Goal: Information Seeking & Learning: Learn about a topic

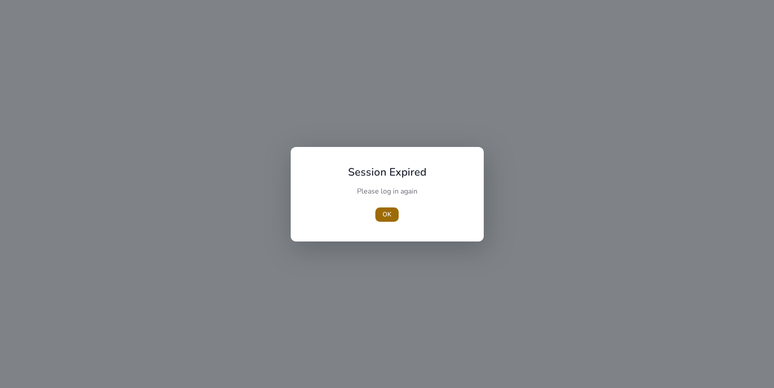
click at [390, 212] on span "OK" at bounding box center [387, 214] width 9 height 9
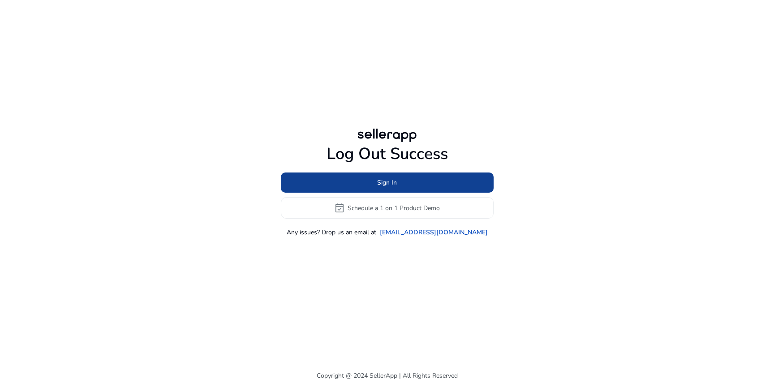
click at [383, 177] on span at bounding box center [387, 183] width 213 height 22
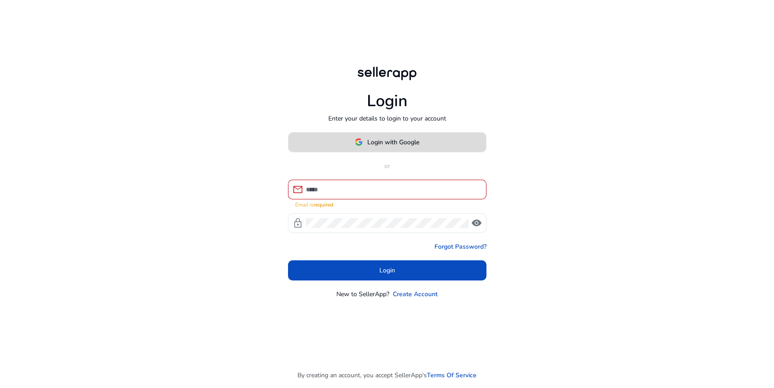
click at [380, 145] on span "Login with Google" at bounding box center [393, 142] width 52 height 9
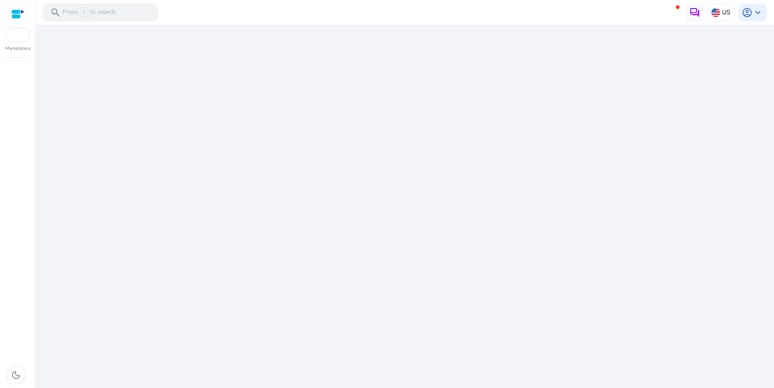
click at [359, 180] on div "We are getting things ready for you..." at bounding box center [404, 206] width 731 height 363
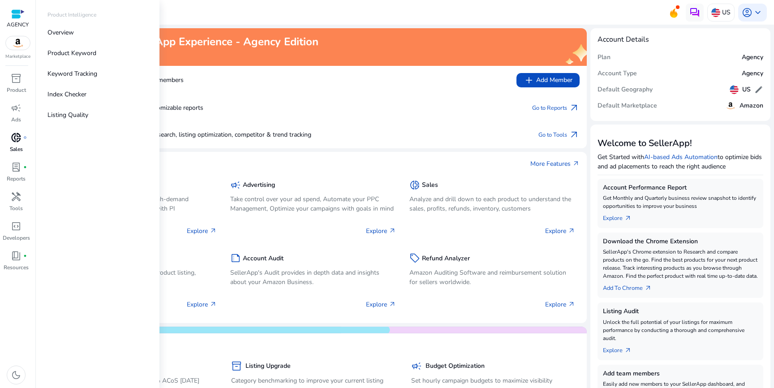
click at [17, 137] on span "donut_small" at bounding box center [16, 137] width 11 height 11
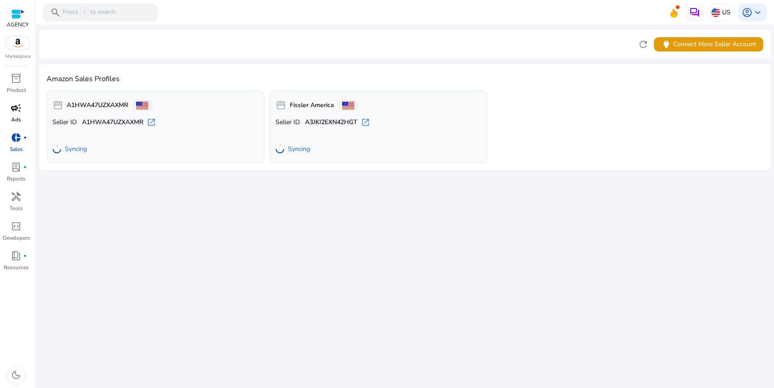
click at [15, 107] on span "campaign" at bounding box center [16, 108] width 11 height 11
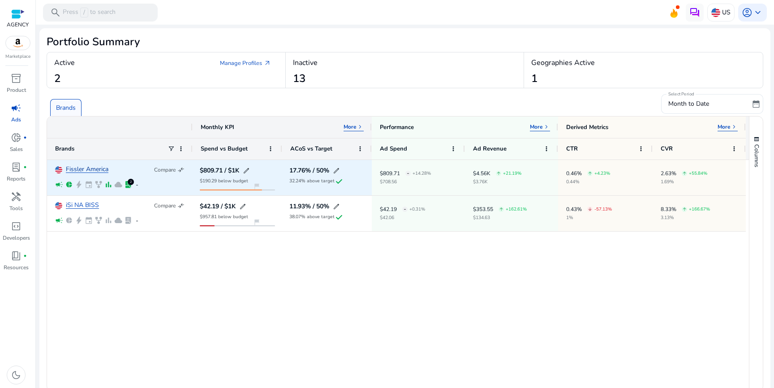
click at [86, 166] on link "Fissler America" at bounding box center [87, 169] width 43 height 7
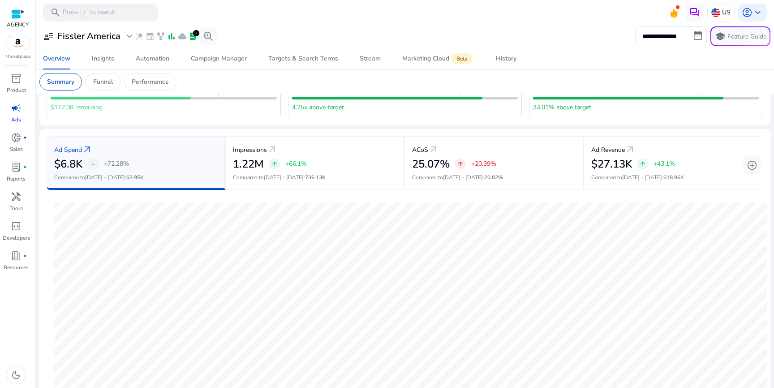
scroll to position [72, 0]
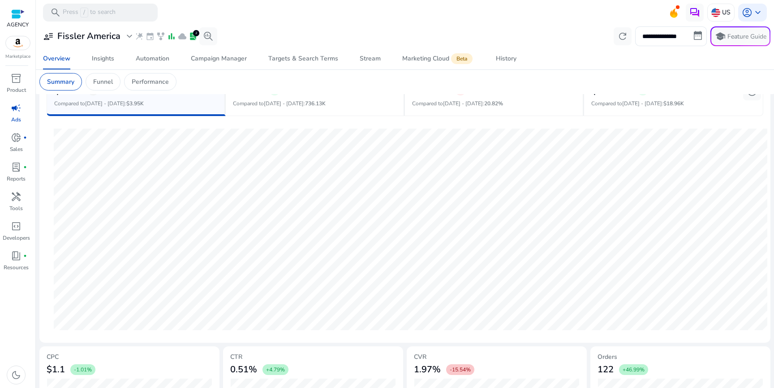
scroll to position [157, 0]
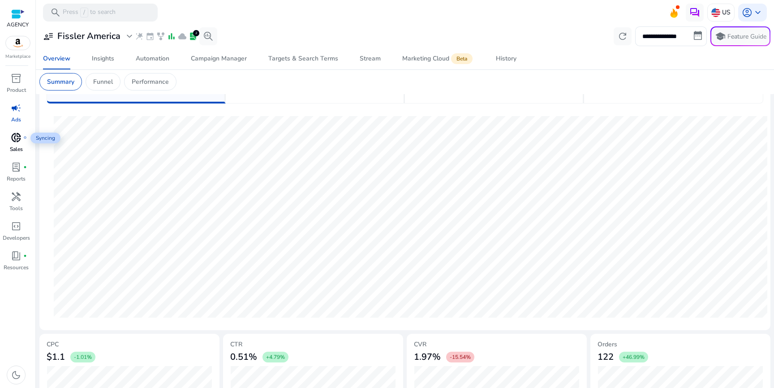
click at [17, 137] on span "donut_small" at bounding box center [16, 137] width 11 height 11
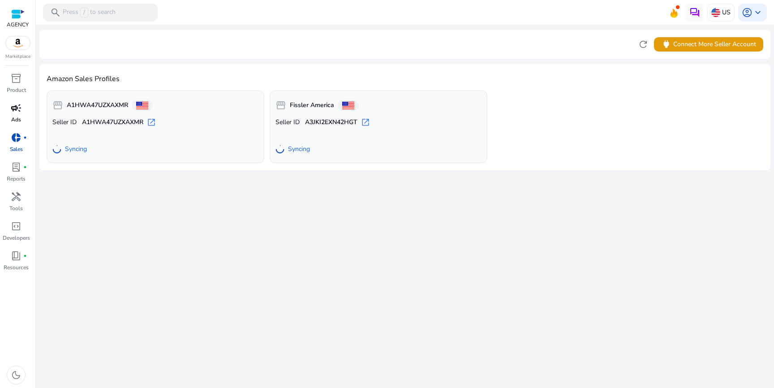
click at [13, 112] on span "campaign" at bounding box center [16, 108] width 11 height 11
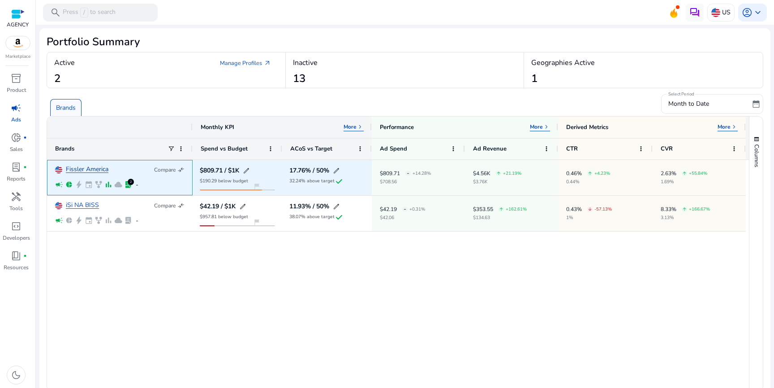
click at [88, 172] on link "Fissler America" at bounding box center [87, 169] width 43 height 7
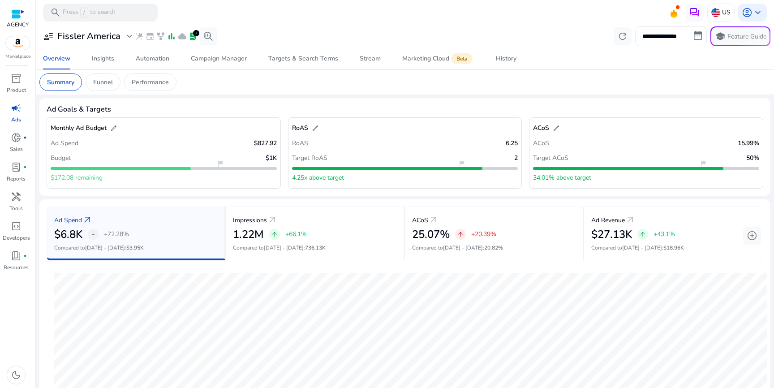
click at [697, 34] on input "**********" at bounding box center [671, 36] width 72 height 20
select select "*"
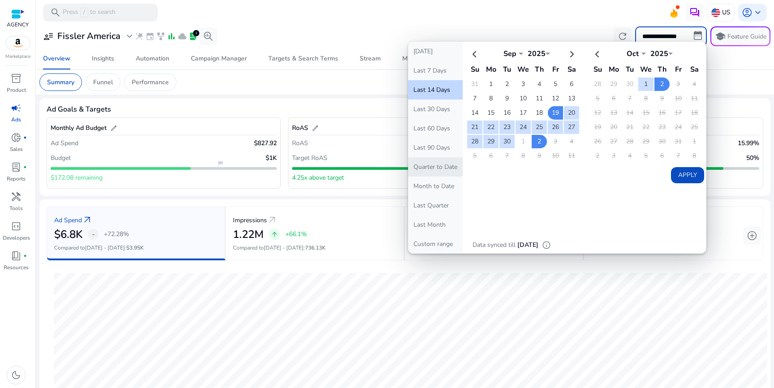
scroll to position [224, 0]
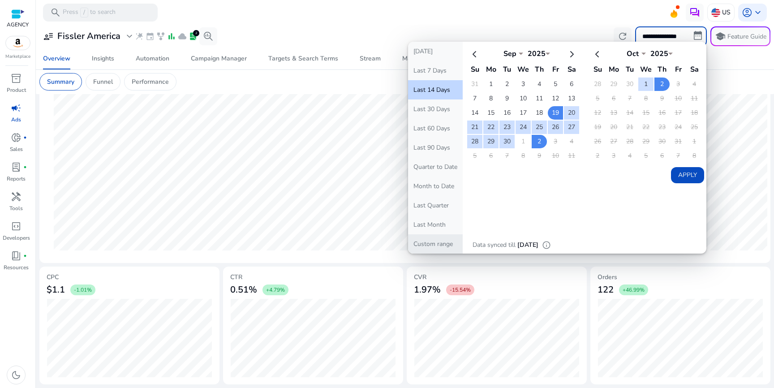
click at [434, 244] on button "Custom range" at bounding box center [435, 243] width 55 height 19
click at [533, 25] on div at bounding box center [405, 26] width 738 height 2
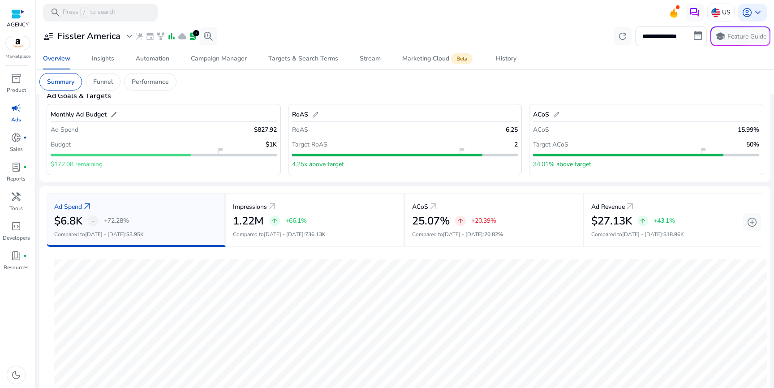
scroll to position [0, 0]
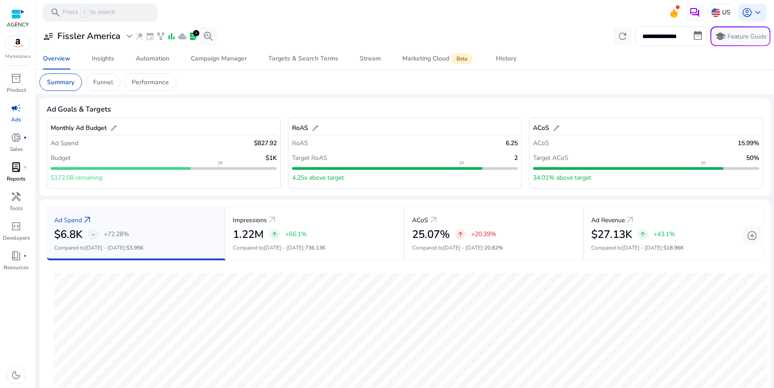
click at [13, 166] on span "lab_profile" at bounding box center [16, 167] width 11 height 11
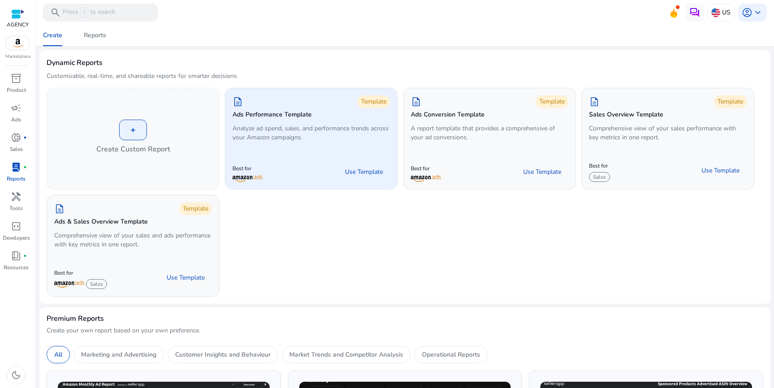
click at [291, 144] on div "description Template Ads Performance Template Analyze ad spend, sales, and perf…" at bounding box center [311, 120] width 172 height 64
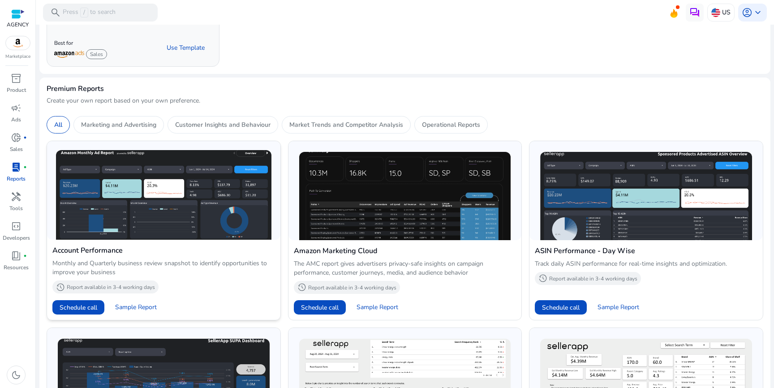
scroll to position [235, 0]
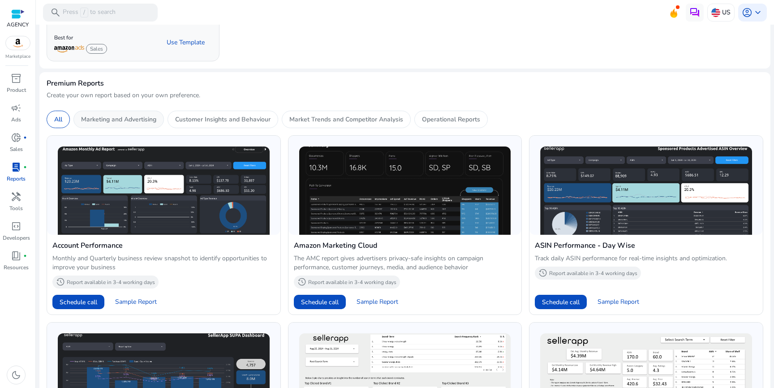
click at [150, 121] on p "Marketing and Advertising" at bounding box center [118, 119] width 75 height 9
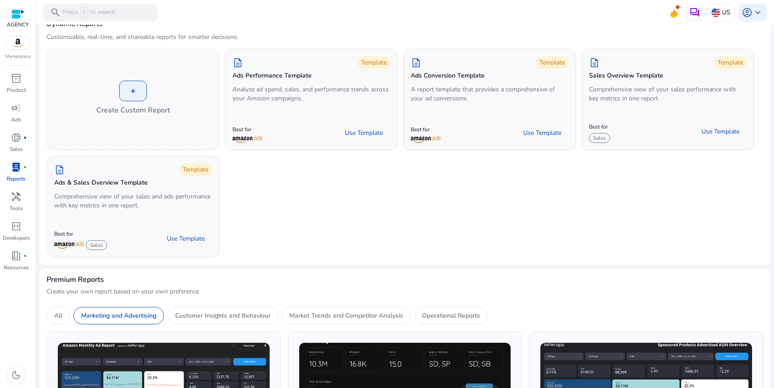
scroll to position [26, 0]
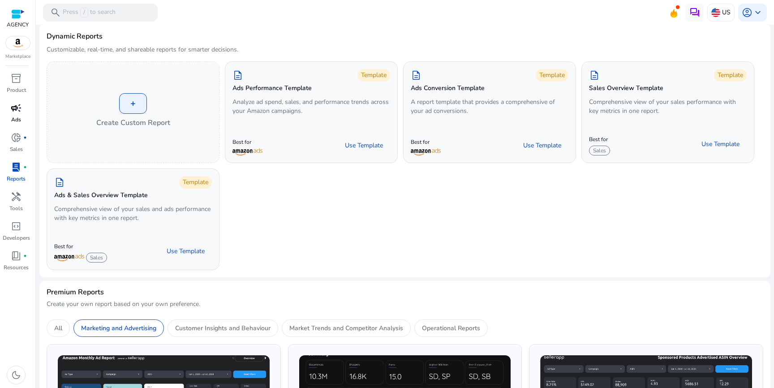
click at [17, 112] on span "campaign" at bounding box center [16, 108] width 11 height 11
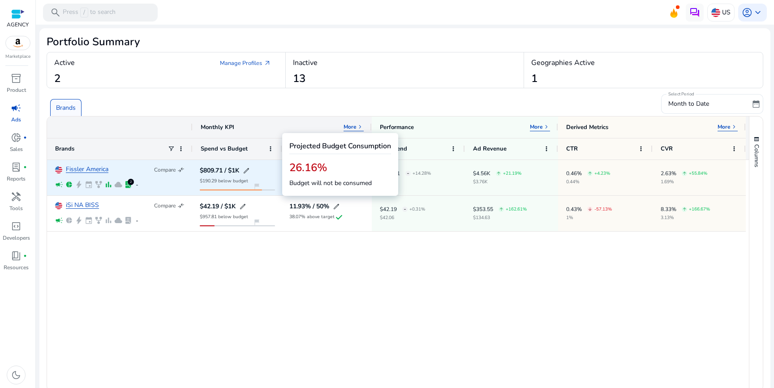
click at [93, 163] on div "Fissler America Compare compare_arrows campaign pie_chart bolt event family_his…" at bounding box center [119, 177] width 129 height 34
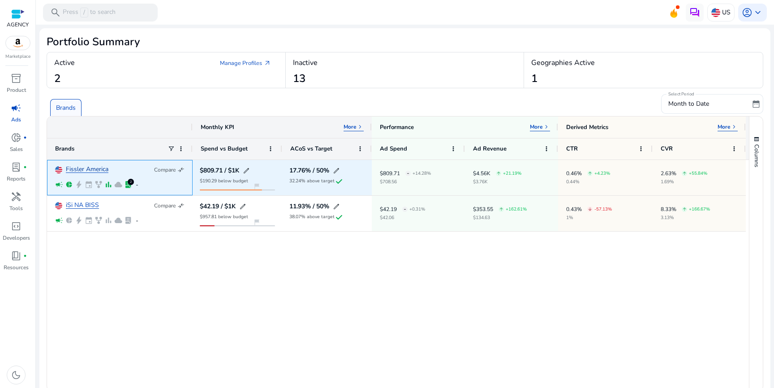
click at [91, 168] on link "Fissler America" at bounding box center [87, 169] width 43 height 7
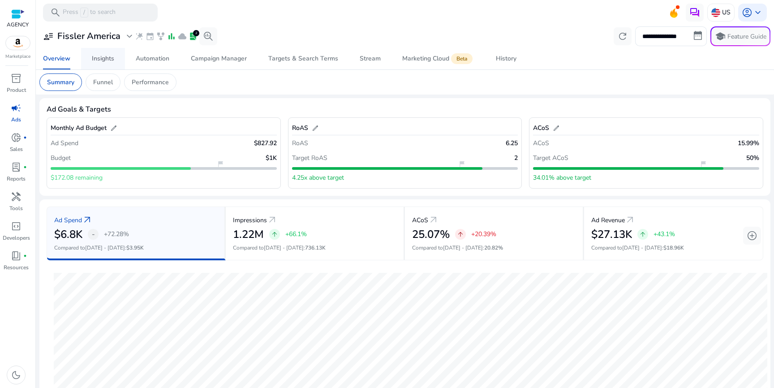
click at [103, 64] on span "Insights" at bounding box center [103, 59] width 22 height 22
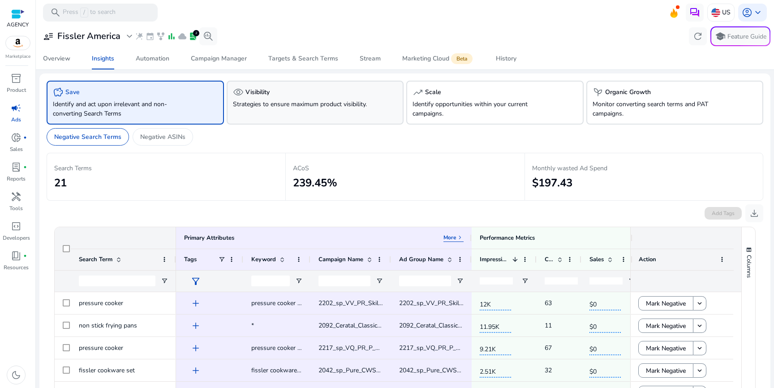
click at [304, 112] on div "visibility Visibility Strategies to ensure maximum product visibility." at bounding box center [315, 103] width 177 height 44
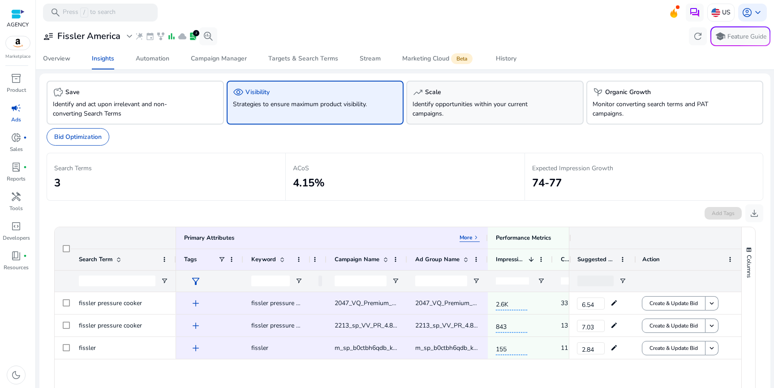
click at [490, 97] on div "trending_up Scale Identify opportunities within your current campaigns." at bounding box center [494, 103] width 177 height 44
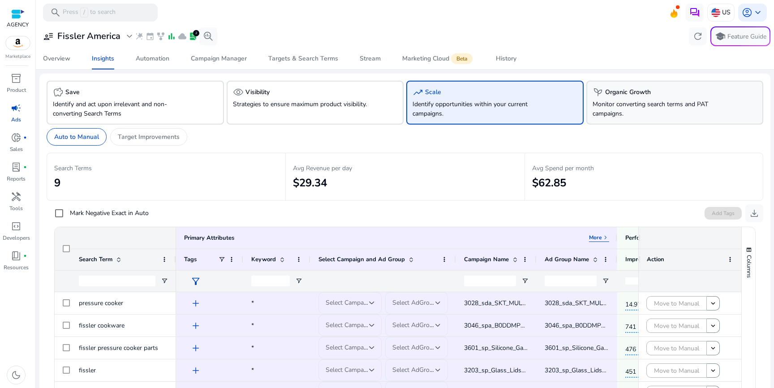
click at [633, 123] on div "psychiatry Organic Growth Monitor converting search terms and PAT campaigns." at bounding box center [674, 103] width 177 height 44
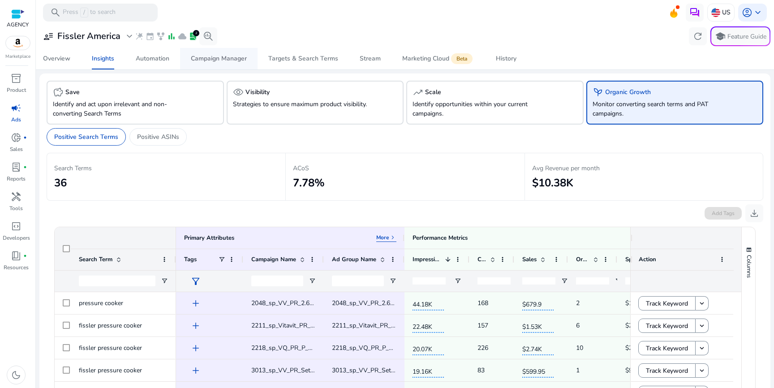
click at [220, 62] on div "Campaign Manager" at bounding box center [219, 59] width 56 height 6
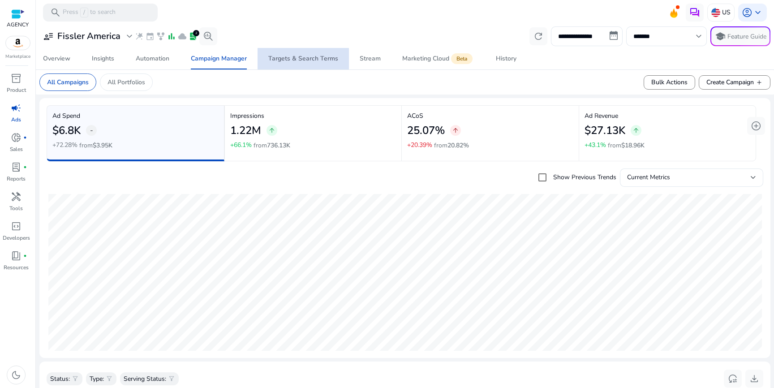
click at [305, 62] on div "Targets & Search Terms" at bounding box center [303, 59] width 70 height 6
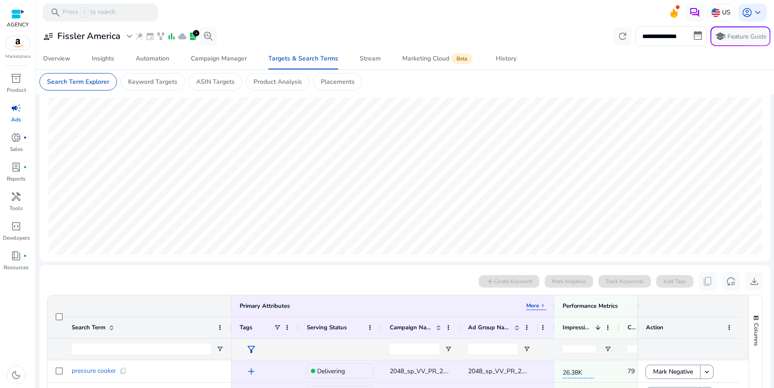
scroll to position [86, 0]
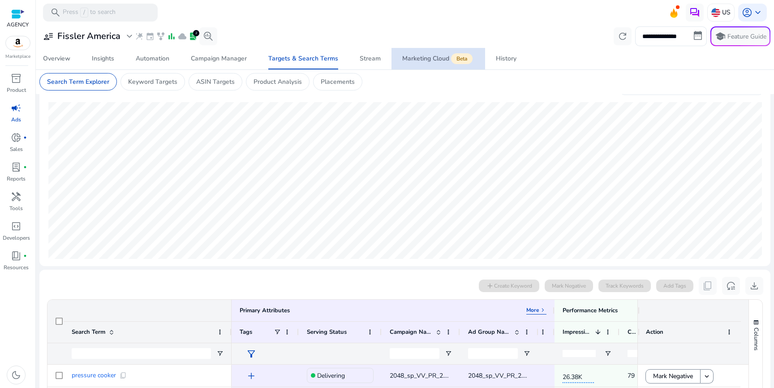
click at [423, 56] on div "Marketing Cloud Beta" at bounding box center [438, 58] width 72 height 7
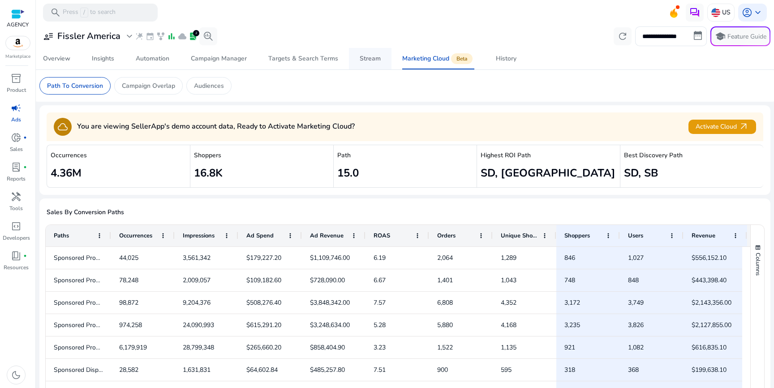
click at [367, 62] on div "Stream" at bounding box center [370, 59] width 21 height 6
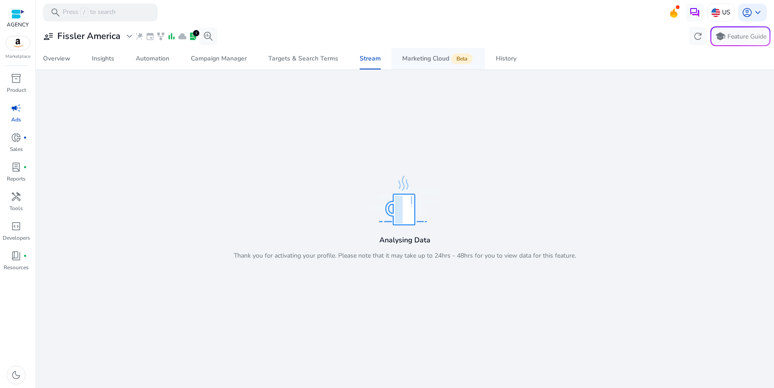
click at [419, 62] on div "Marketing Cloud Beta" at bounding box center [438, 58] width 72 height 7
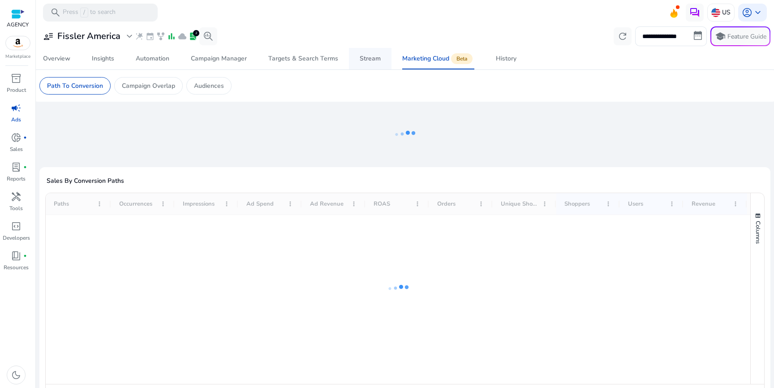
click at [361, 56] on div "Stream" at bounding box center [370, 59] width 21 height 6
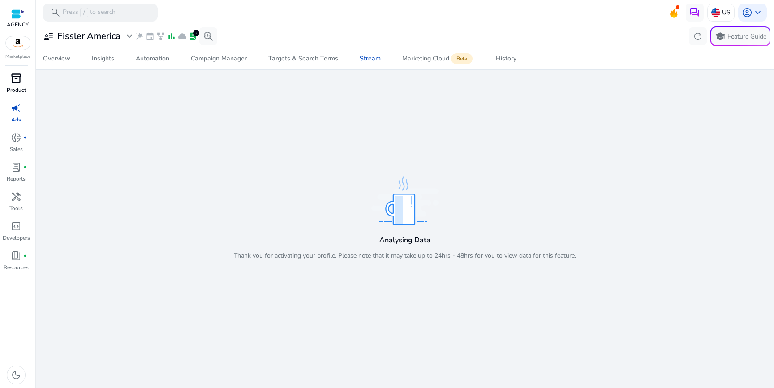
click at [13, 77] on span "inventory_2" at bounding box center [16, 78] width 11 height 11
